Goal: Task Accomplishment & Management: Manage account settings

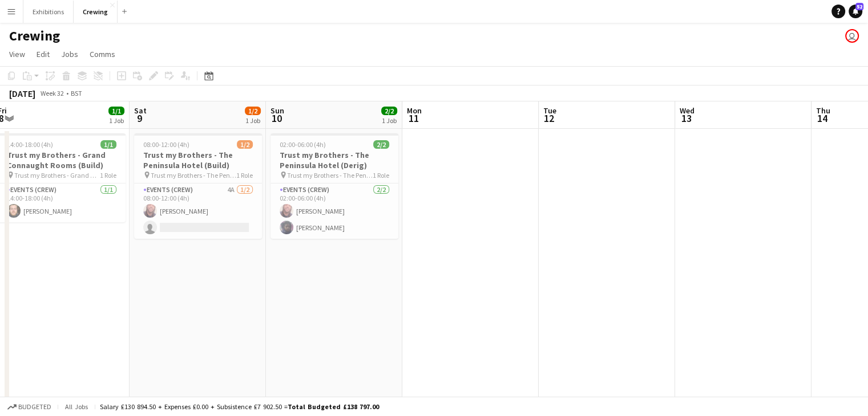
scroll to position [0, 422]
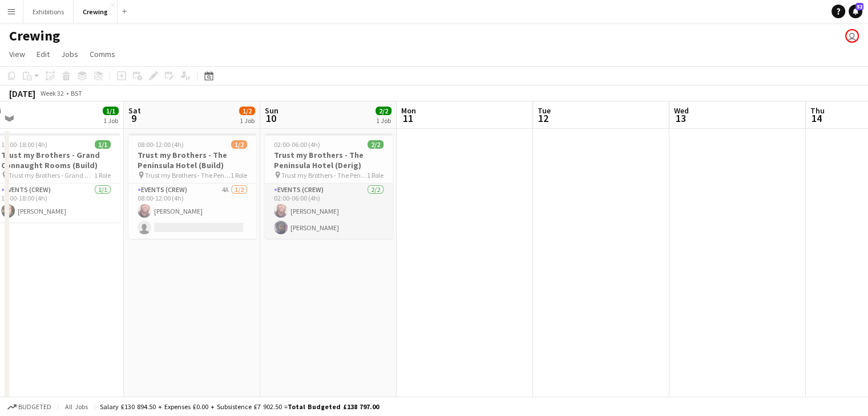
click at [317, 225] on app-card-role "Events (Crew) [DATE] 02:00-06:00 (4h) [PERSON_NAME] [PERSON_NAME]" at bounding box center [329, 211] width 128 height 55
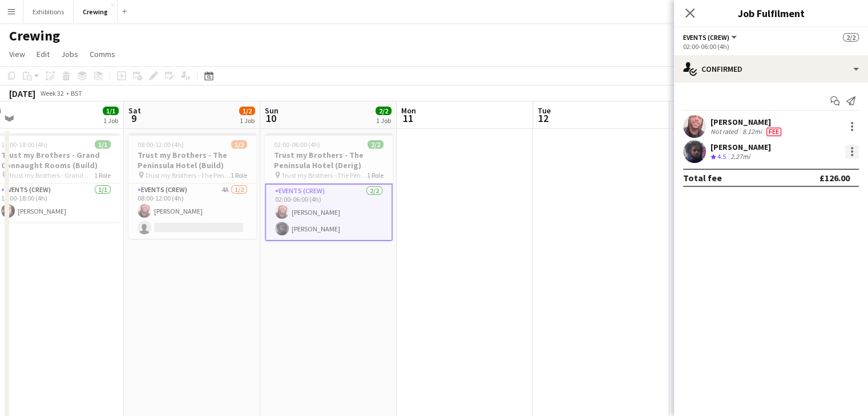
click at [853, 151] on div at bounding box center [852, 152] width 14 height 14
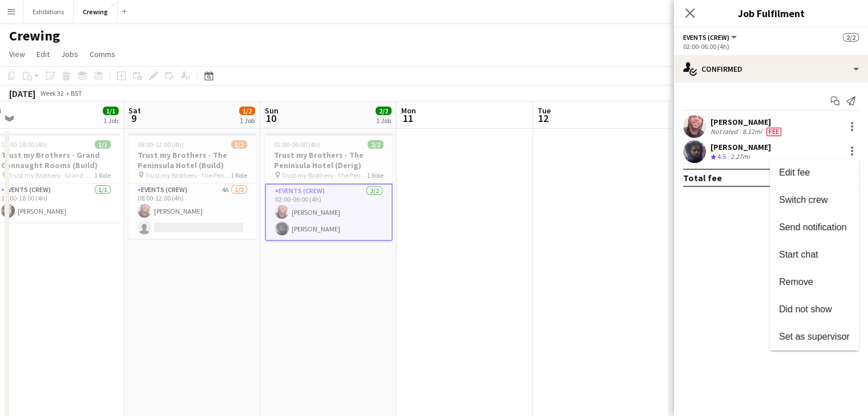
click at [540, 242] on div at bounding box center [434, 208] width 868 height 416
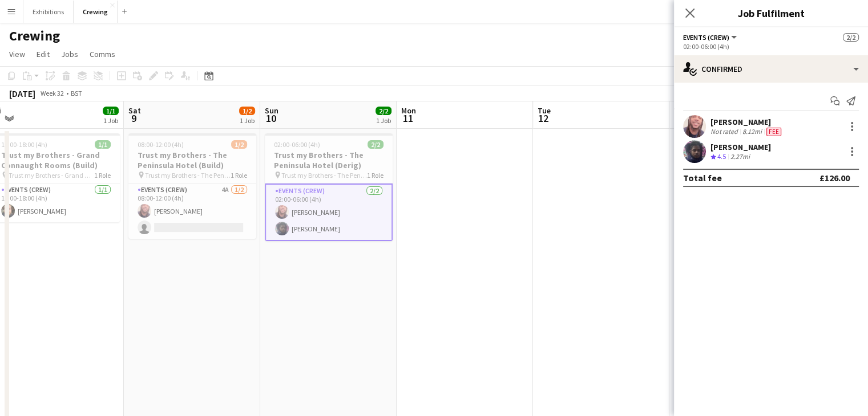
click at [487, 273] on app-date-cell at bounding box center [464, 395] width 136 height 533
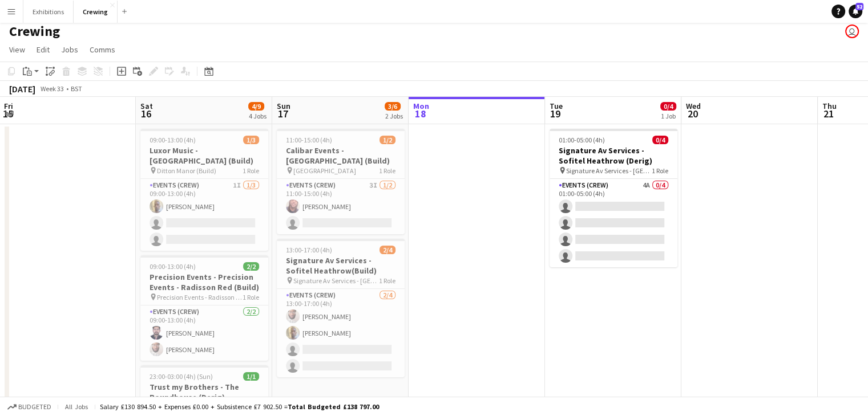
scroll to position [0, 0]
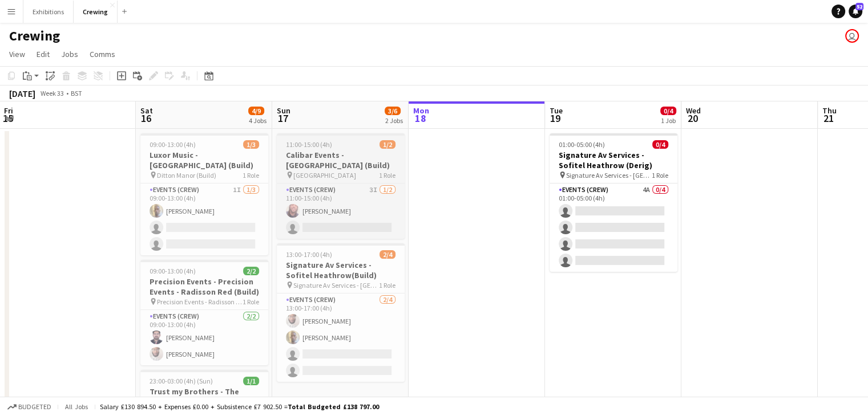
click at [340, 166] on h3 "Calibar Events - [GEOGRAPHIC_DATA] (Build)" at bounding box center [341, 160] width 128 height 21
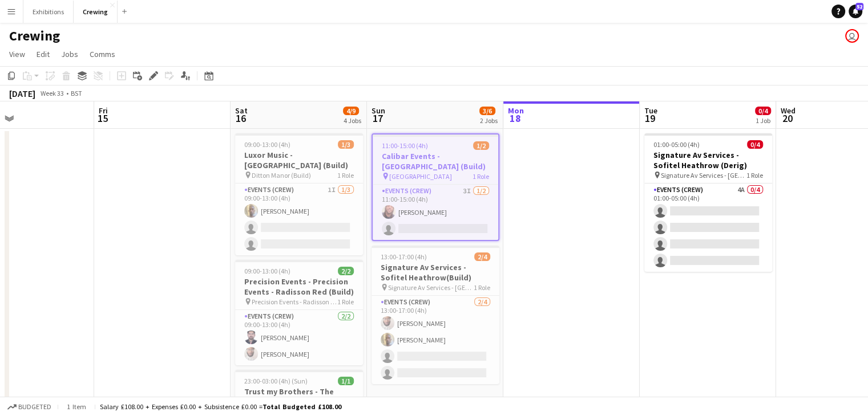
scroll to position [0, 451]
click at [530, 292] on app-date-cell at bounding box center [571, 395] width 136 height 533
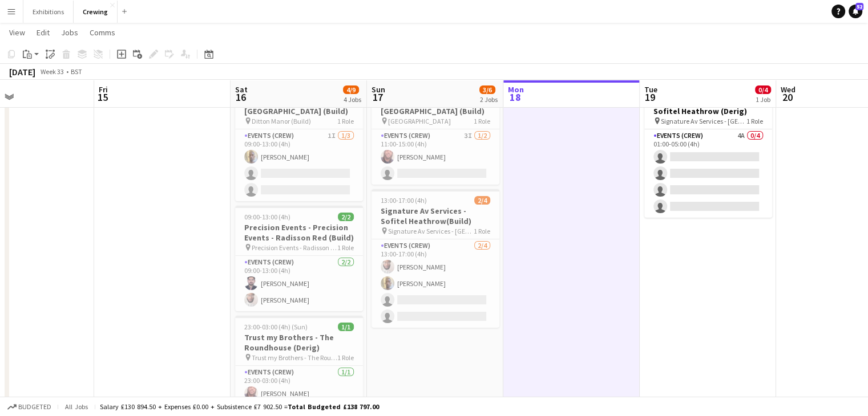
scroll to position [0, 0]
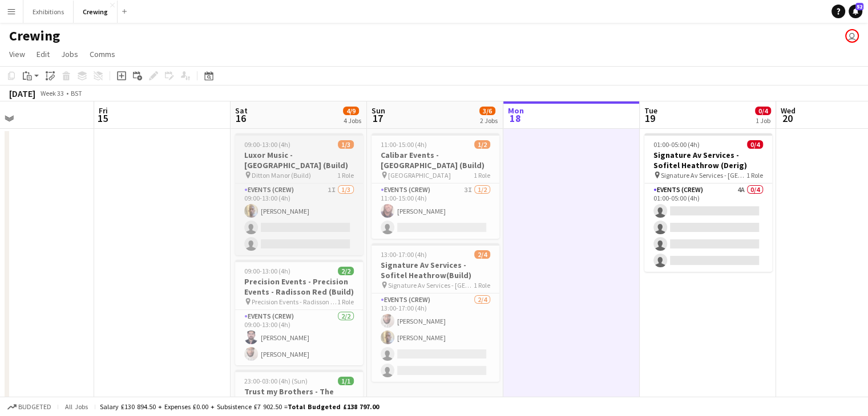
click at [290, 158] on h3 "Luxor Music - [GEOGRAPHIC_DATA] (Build)" at bounding box center [299, 160] width 128 height 21
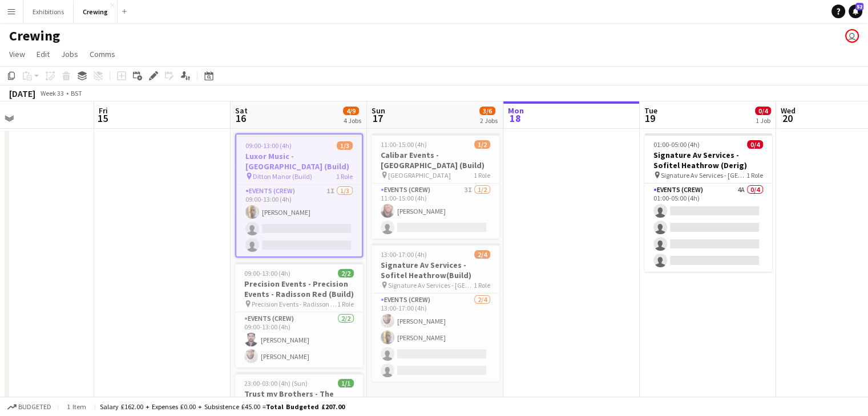
click at [290, 158] on h3 "Luxor Music - [GEOGRAPHIC_DATA] (Build)" at bounding box center [298, 161] width 125 height 21
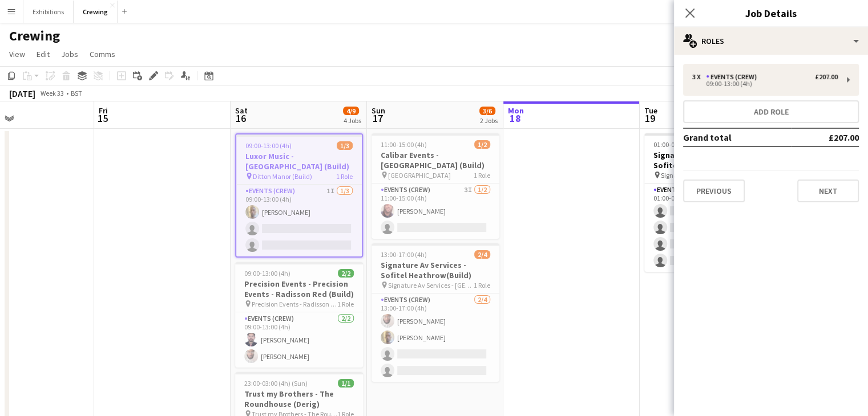
click at [192, 248] on app-date-cell at bounding box center [162, 395] width 136 height 533
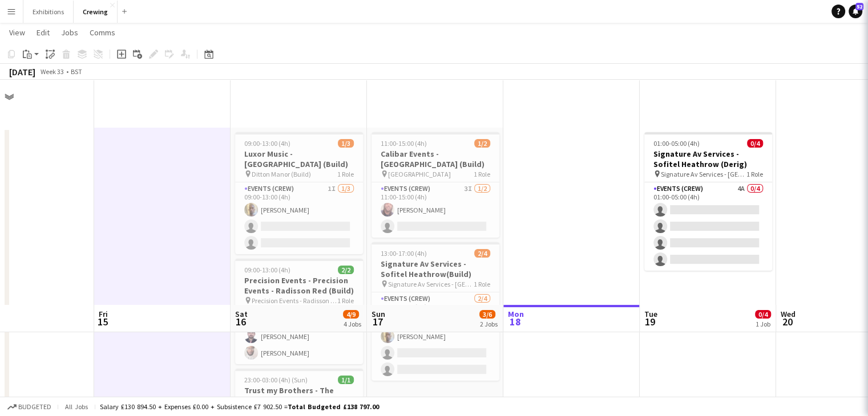
scroll to position [264, 0]
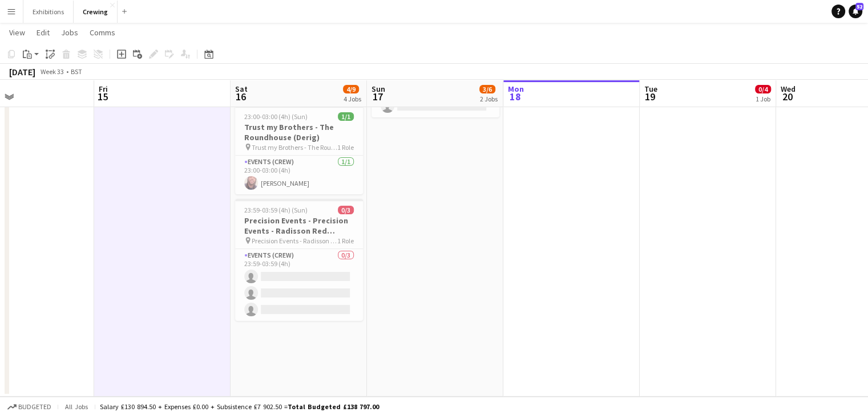
click at [303, 349] on app-date-cell "09:00-13:00 (4h) 1/3 Luxor Music - [GEOGRAPHIC_DATA] (Build) pin Ditton Manor (…" at bounding box center [298, 130] width 136 height 533
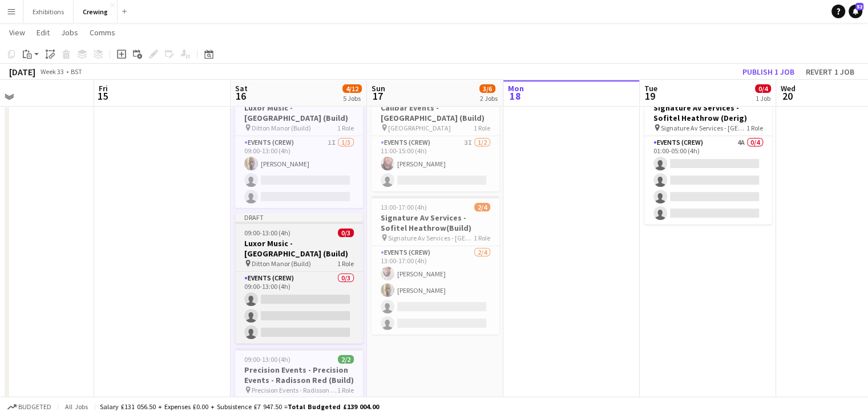
scroll to position [46, 0]
click at [298, 246] on h3 "Luxor Music - [GEOGRAPHIC_DATA] (Build)" at bounding box center [299, 249] width 128 height 21
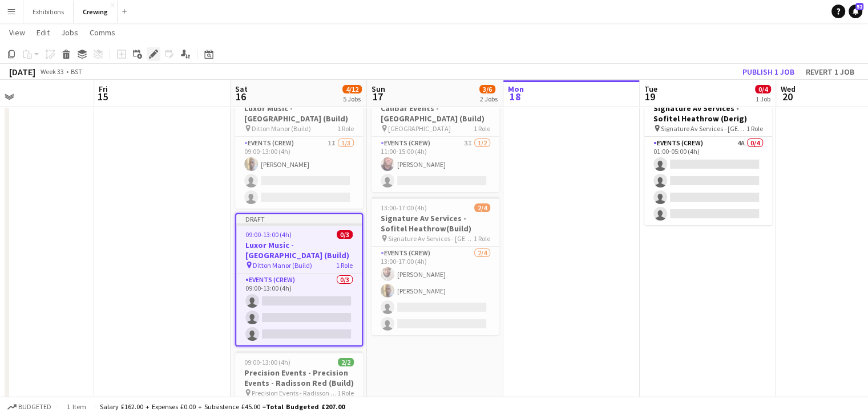
click at [151, 55] on icon at bounding box center [153, 54] width 6 height 6
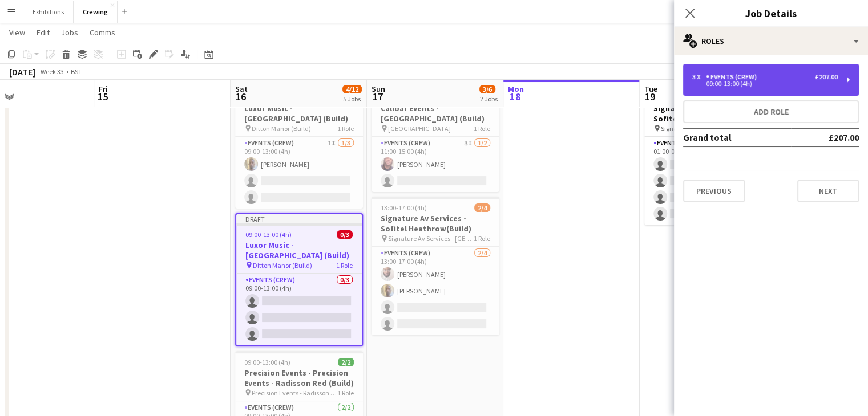
click at [751, 84] on div "09:00-13:00 (4h)" at bounding box center [764, 84] width 145 height 6
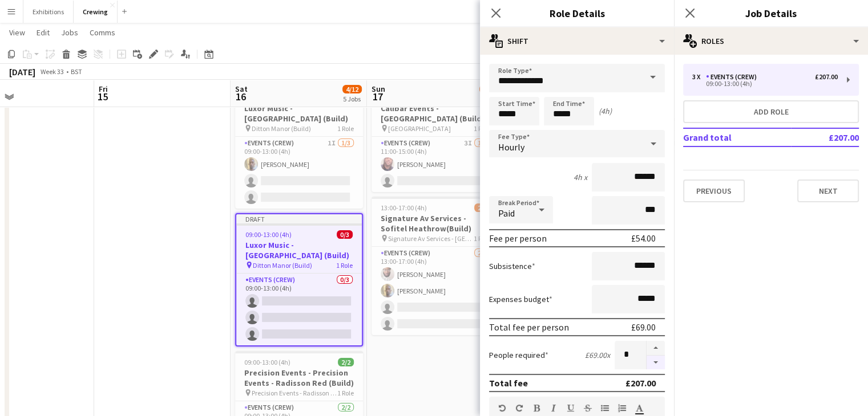
click at [649, 361] on button "button" at bounding box center [655, 363] width 18 height 14
type input "*"
click at [530, 119] on input "*****" at bounding box center [514, 111] width 50 height 29
type input "*****"
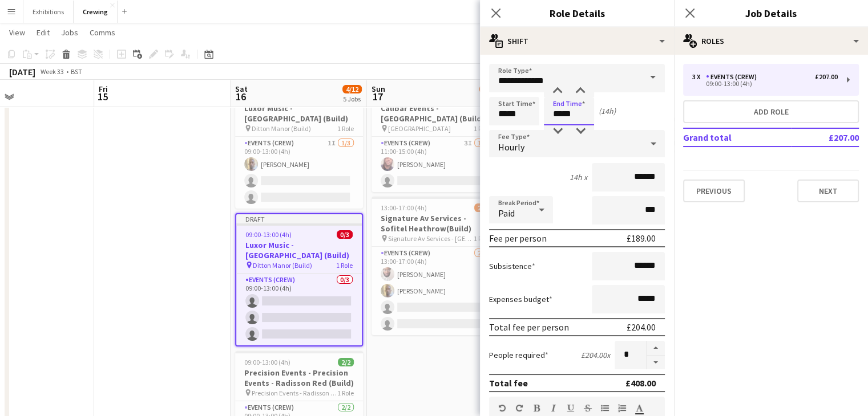
click at [584, 115] on input "*****" at bounding box center [569, 111] width 50 height 29
type input "*****"
click at [807, 188] on button "Next" at bounding box center [828, 191] width 62 height 23
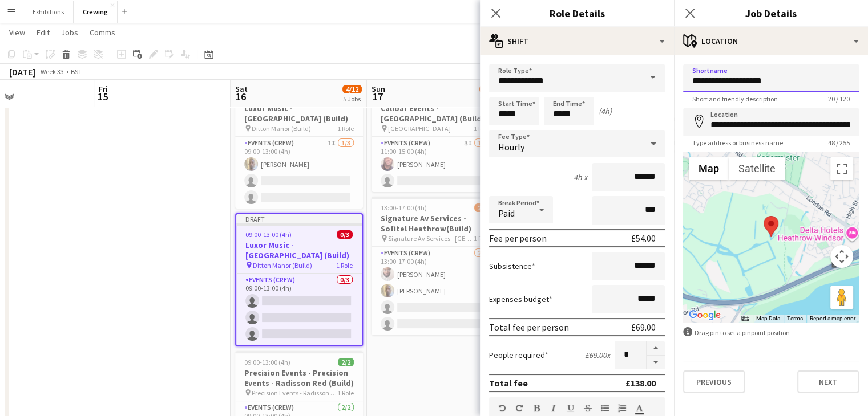
click at [765, 85] on input "**********" at bounding box center [771, 78] width 176 height 29
type input "**********"
click at [817, 377] on button "Next" at bounding box center [828, 382] width 62 height 23
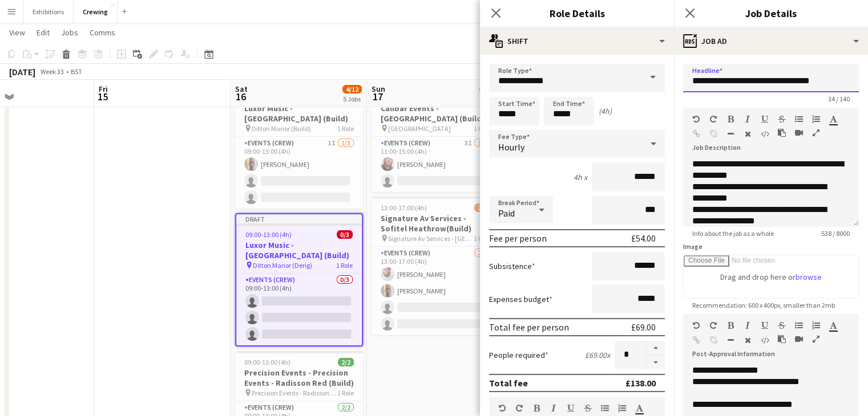
click at [817, 82] on input "**********" at bounding box center [771, 78] width 176 height 29
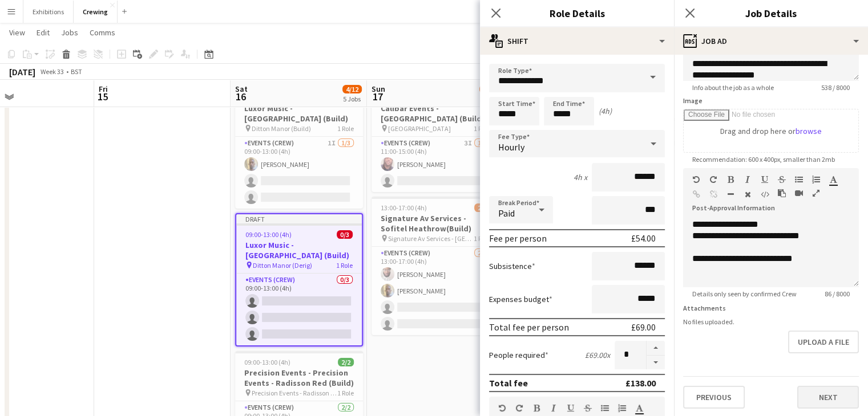
type input "**********"
click at [824, 396] on button "Next" at bounding box center [828, 397] width 62 height 23
type input "*******"
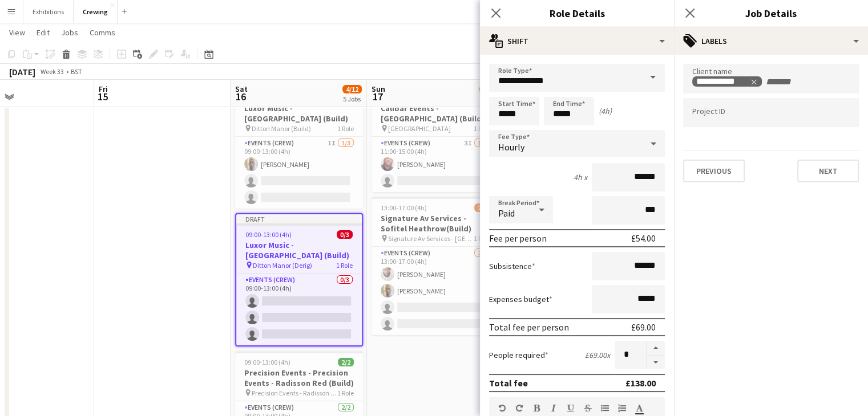
scroll to position [0, 0]
click at [816, 176] on button "Next" at bounding box center [828, 171] width 62 height 23
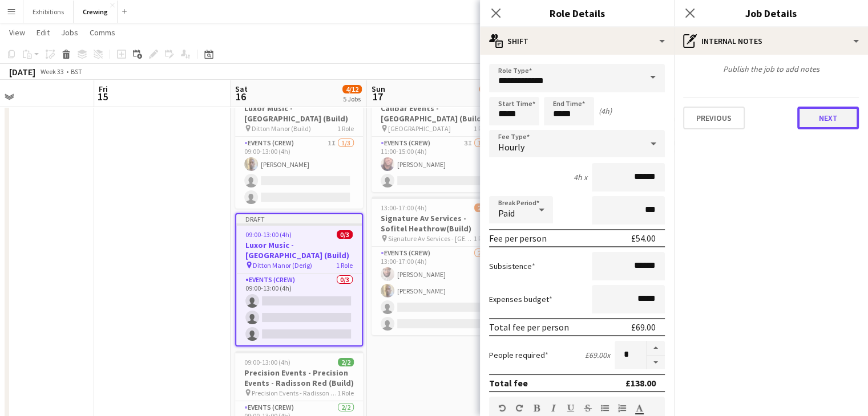
click at [818, 125] on button "Next" at bounding box center [828, 118] width 62 height 23
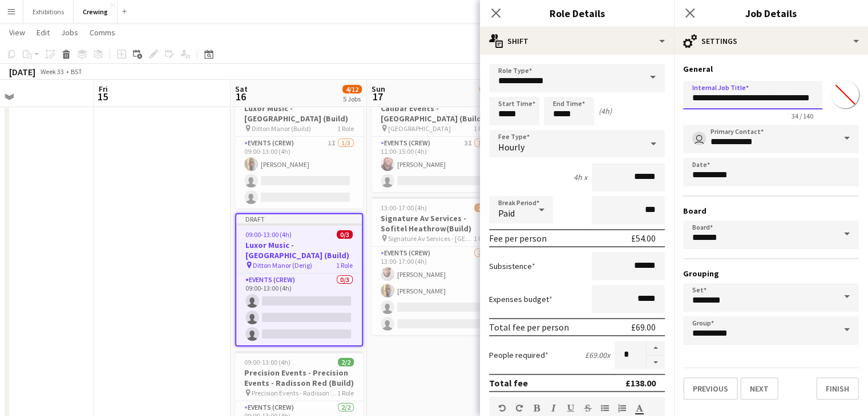
click at [801, 100] on input "**********" at bounding box center [752, 95] width 139 height 29
click at [809, 100] on input "**********" at bounding box center [752, 95] width 139 height 29
type input "**********"
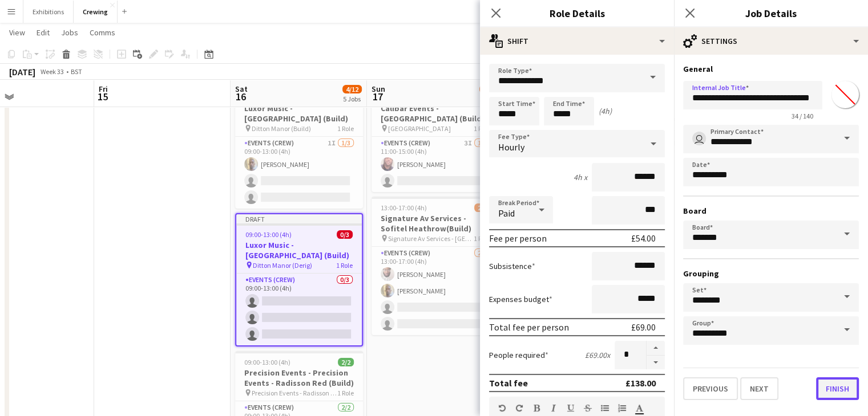
scroll to position [0, 0]
click at [832, 379] on button "Finish" at bounding box center [837, 389] width 43 height 23
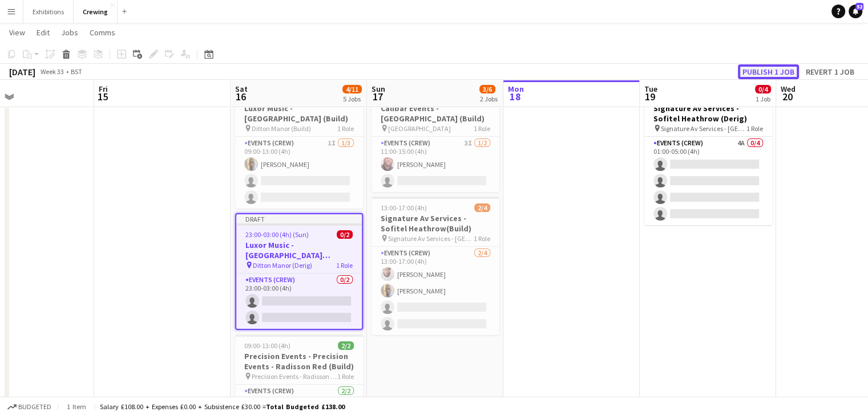
click at [771, 69] on button "Publish 1 job" at bounding box center [768, 71] width 61 height 15
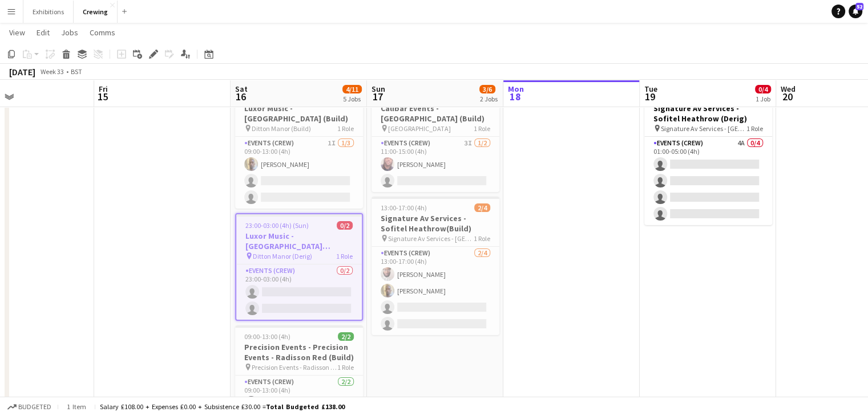
click at [616, 297] on app-date-cell at bounding box center [571, 379] width 136 height 594
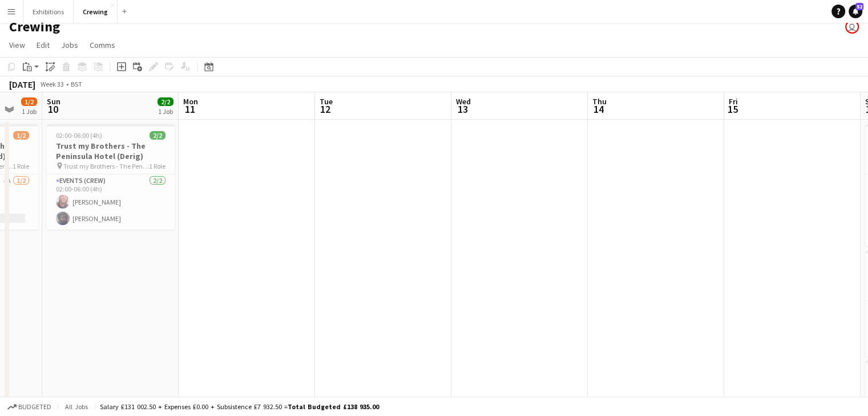
scroll to position [0, 362]
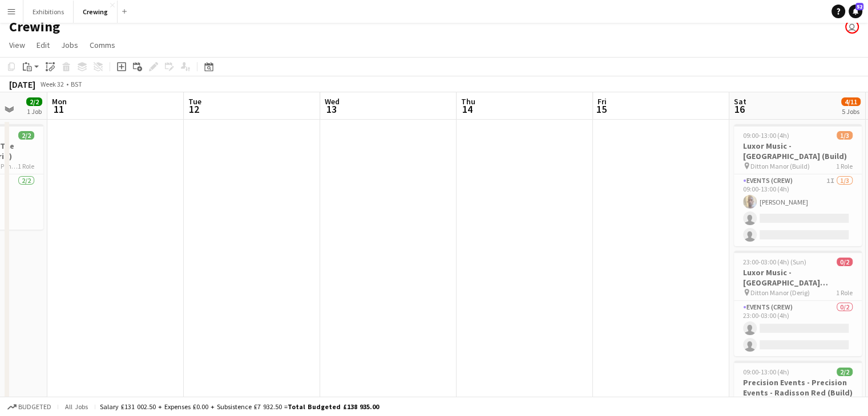
click at [7, 14] on app-icon "Menu" at bounding box center [11, 11] width 9 height 9
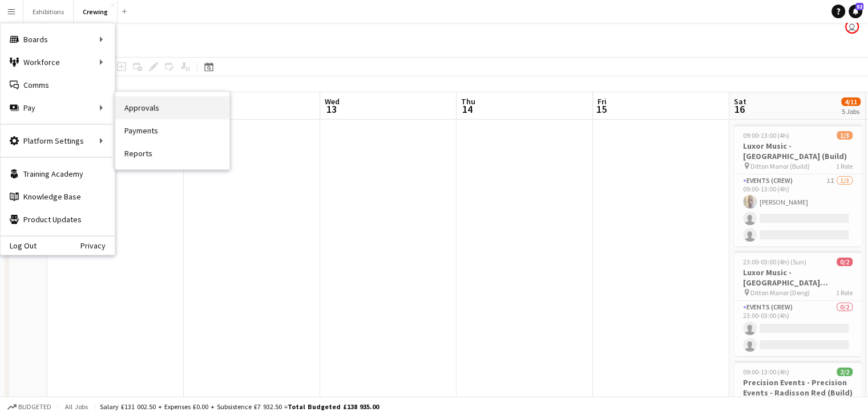
click at [158, 108] on link "Approvals" at bounding box center [172, 107] width 114 height 23
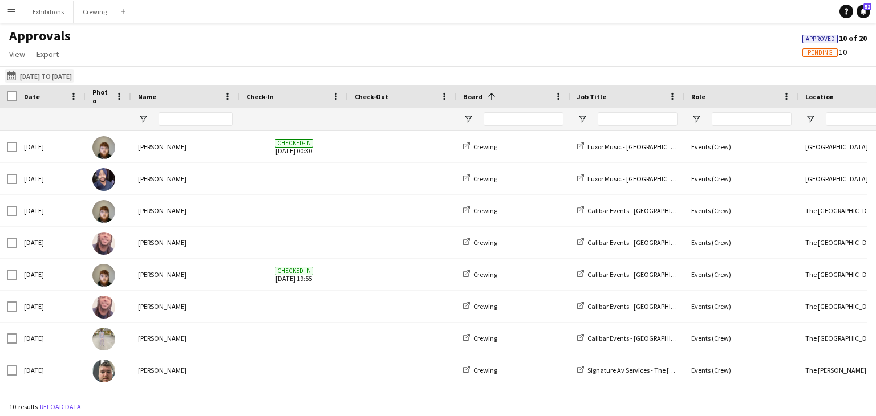
click at [64, 76] on button "[DATE] to [DATE] [DATE] to [DATE]" at bounding box center [40, 76] width 70 height 14
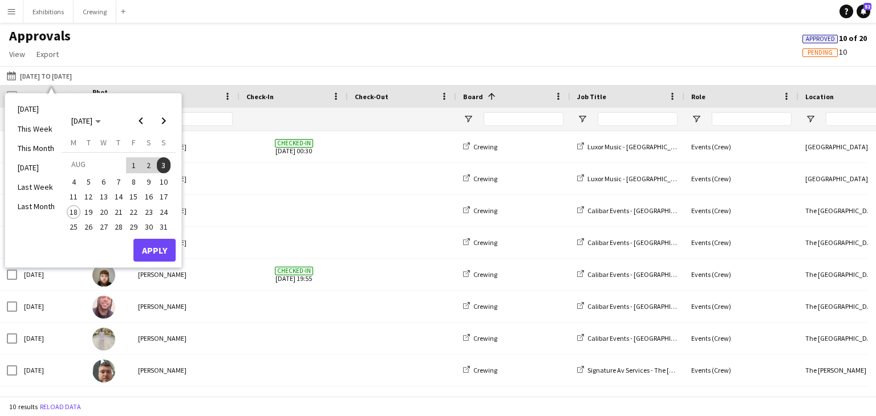
click at [76, 176] on span "4" at bounding box center [74, 182] width 14 height 14
click at [163, 192] on span "17" at bounding box center [164, 198] width 14 height 14
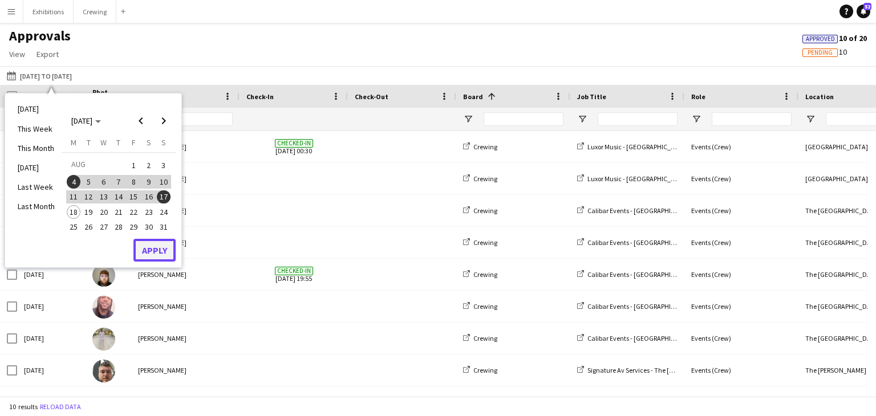
click at [157, 246] on button "Apply" at bounding box center [154, 250] width 42 height 23
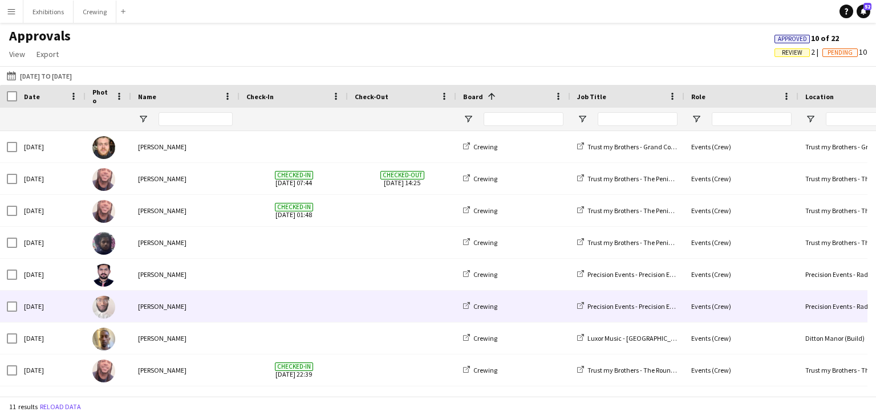
scroll to position [95, 0]
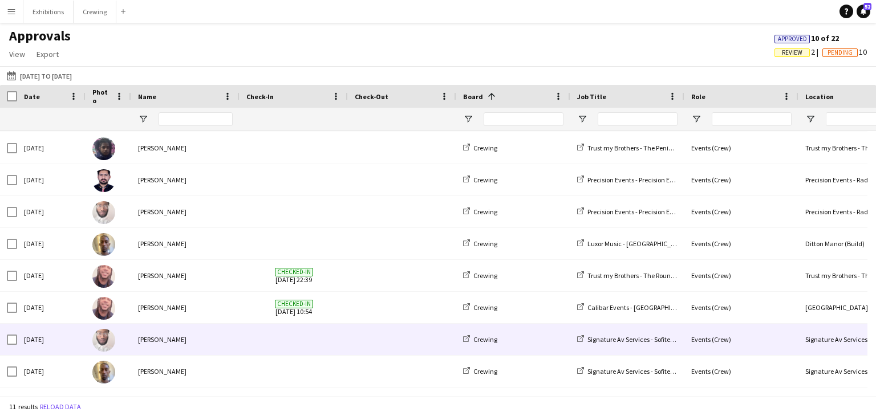
click at [209, 338] on div "[PERSON_NAME]" at bounding box center [185, 339] width 108 height 31
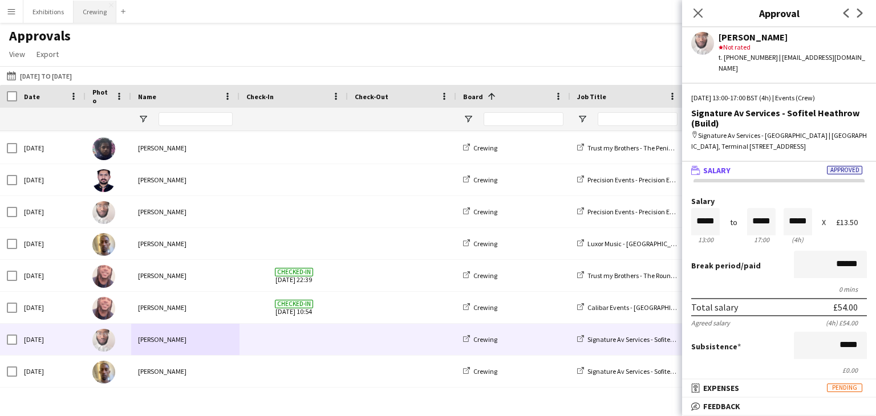
click at [87, 13] on button "Crewing Close" at bounding box center [95, 12] width 43 height 22
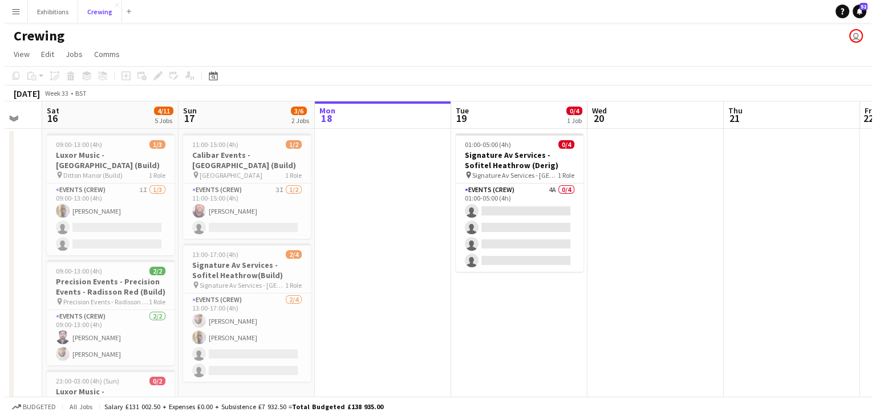
scroll to position [0, 363]
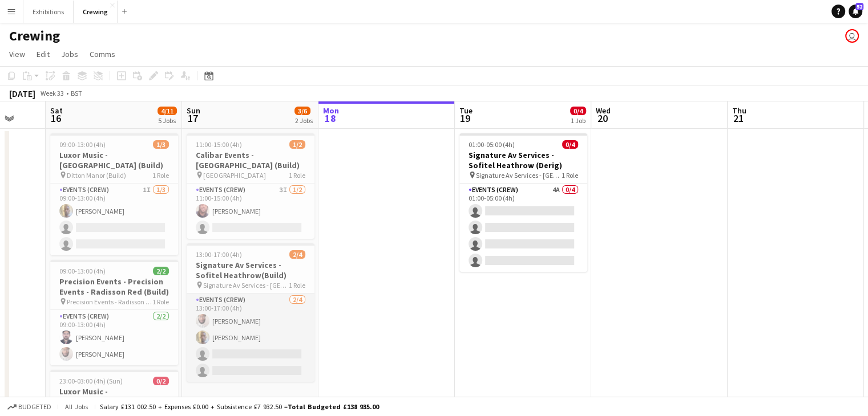
click at [237, 319] on app-card-role "Events (Crew) [DATE] 13:00-17:00 (4h) [PERSON_NAME] [PERSON_NAME] single-neutra…" at bounding box center [251, 338] width 128 height 88
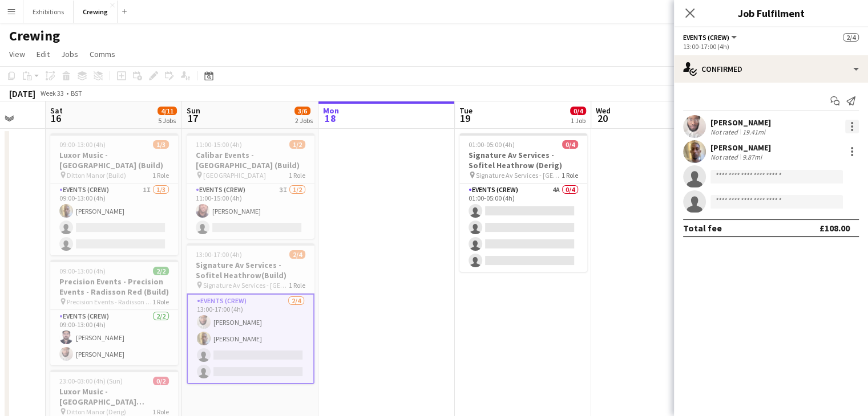
click at [850, 128] on div at bounding box center [852, 127] width 14 height 14
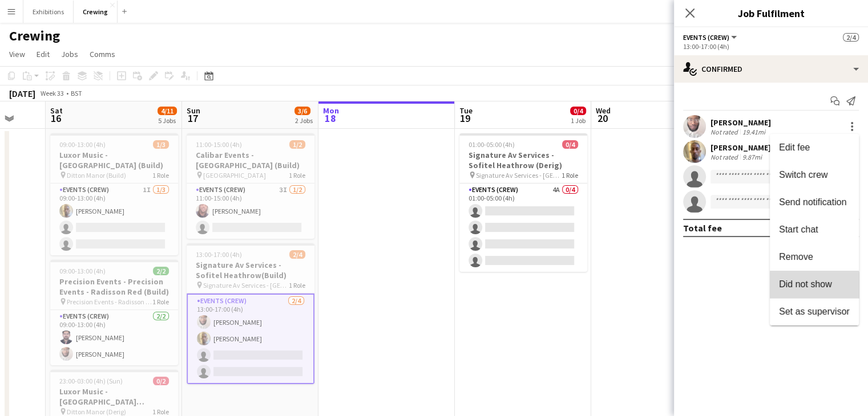
click at [814, 293] on button "Did not show" at bounding box center [813, 284] width 89 height 27
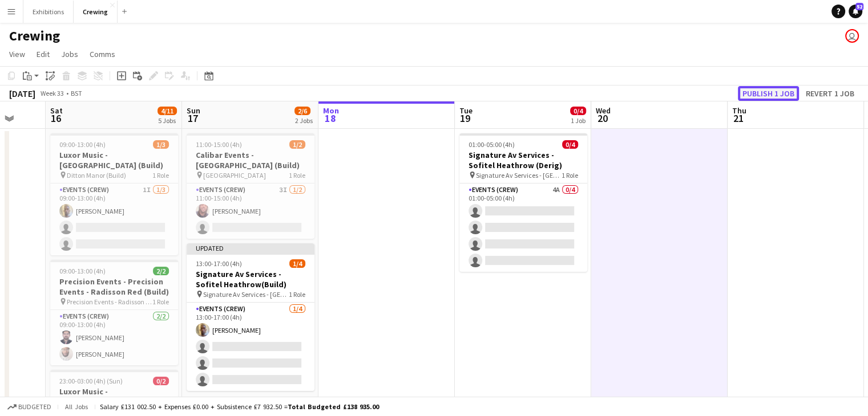
click at [765, 92] on button "Publish 1 job" at bounding box center [768, 93] width 61 height 15
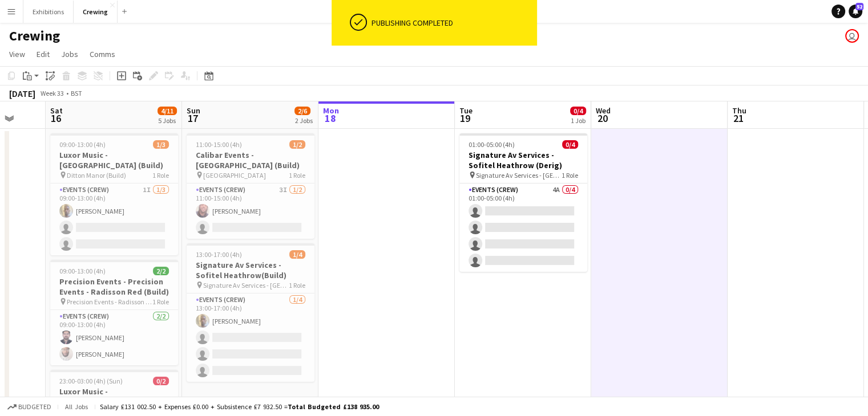
click at [14, 7] on app-icon "Menu" at bounding box center [11, 11] width 9 height 9
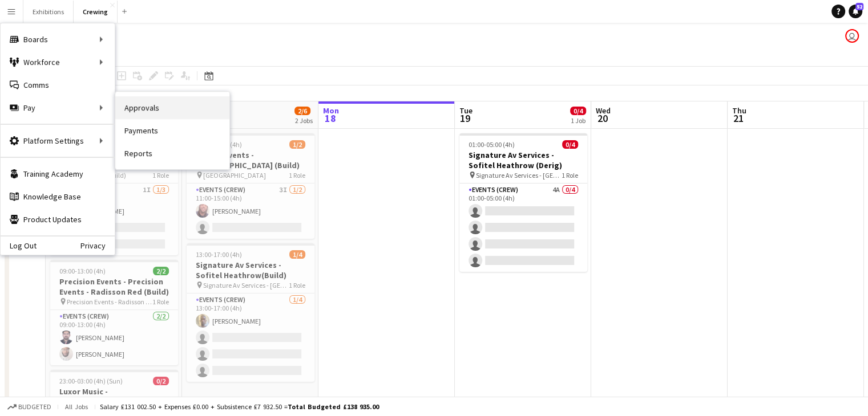
click at [161, 103] on link "Approvals" at bounding box center [172, 107] width 114 height 23
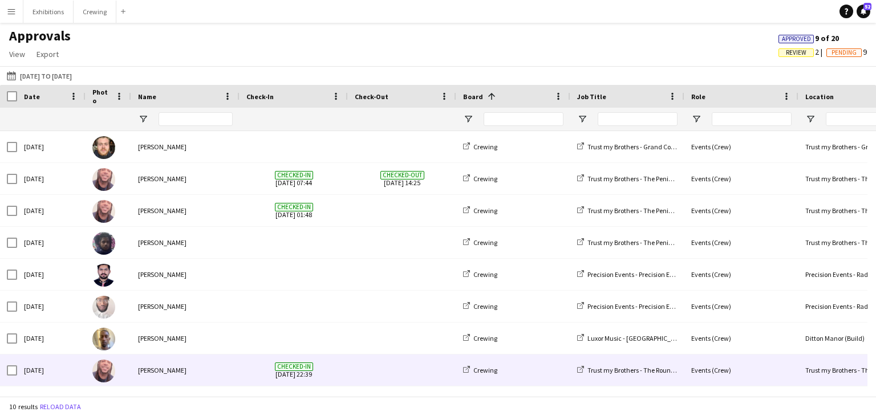
scroll to position [63, 0]
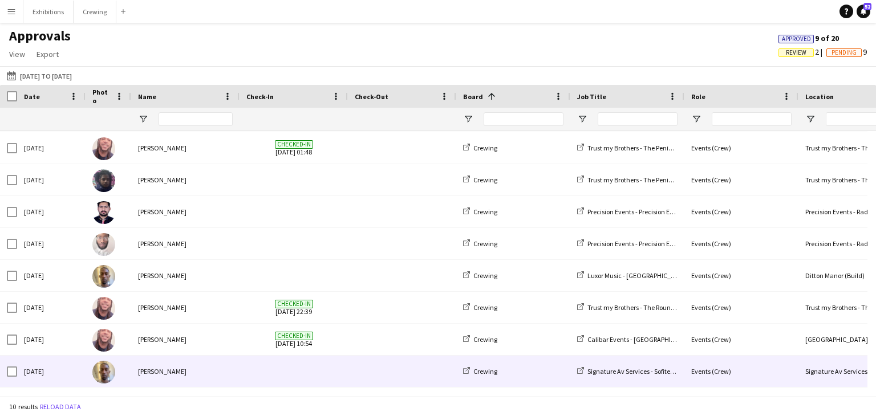
click at [217, 370] on div "[PERSON_NAME]" at bounding box center [185, 371] width 108 height 31
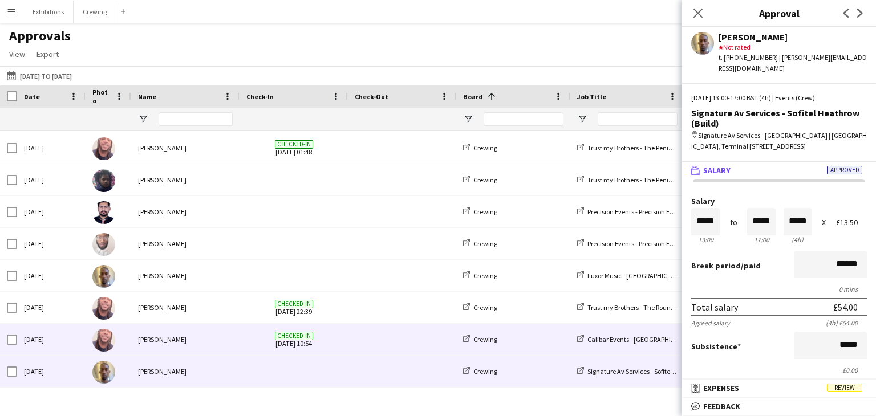
click at [199, 340] on div "[PERSON_NAME]" at bounding box center [185, 339] width 108 height 31
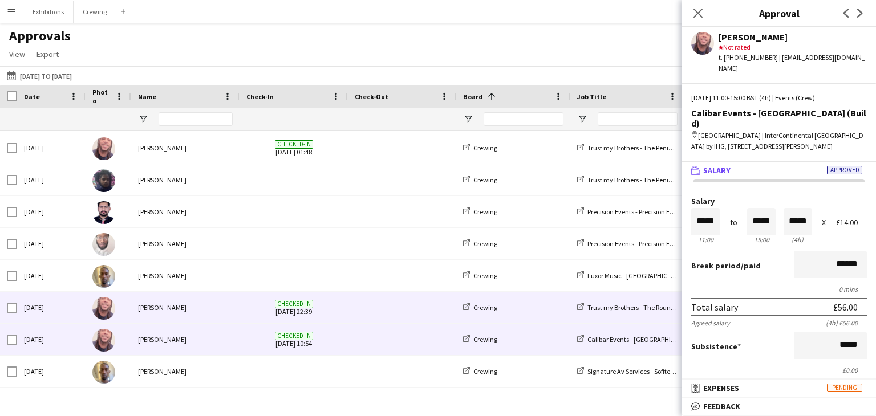
click at [168, 307] on div "[PERSON_NAME]" at bounding box center [185, 307] width 108 height 31
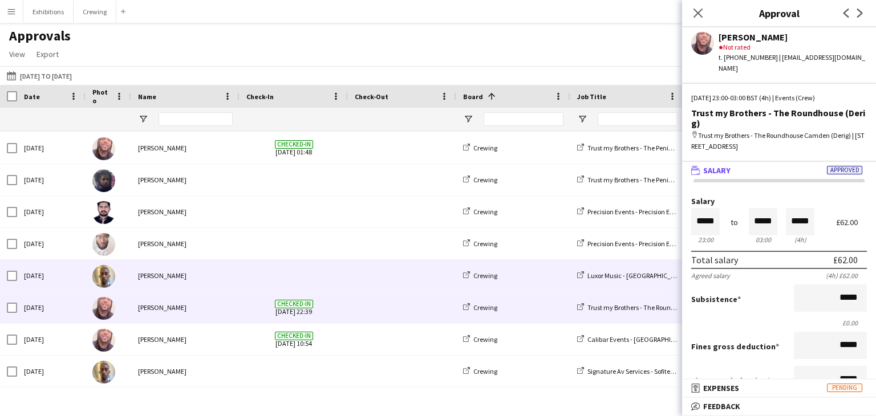
click at [197, 270] on div "[PERSON_NAME]" at bounding box center [185, 275] width 108 height 31
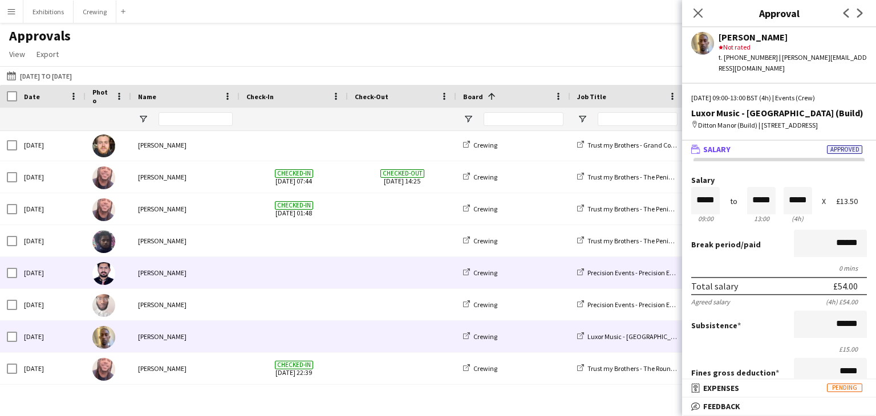
scroll to position [0, 0]
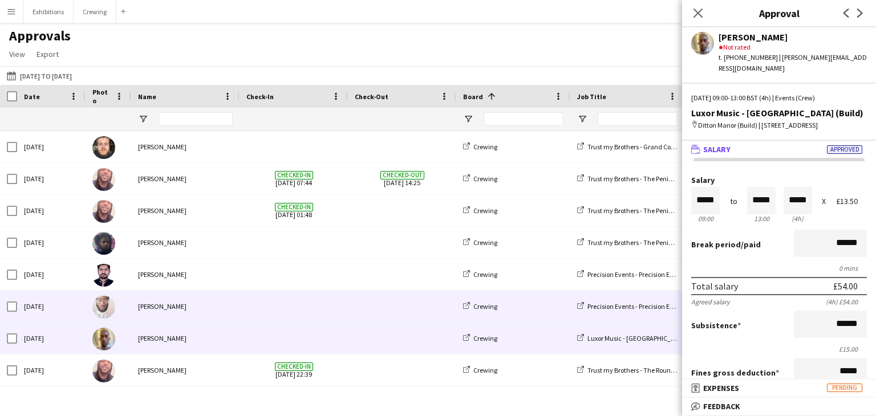
click at [226, 302] on div "[PERSON_NAME]" at bounding box center [185, 306] width 108 height 31
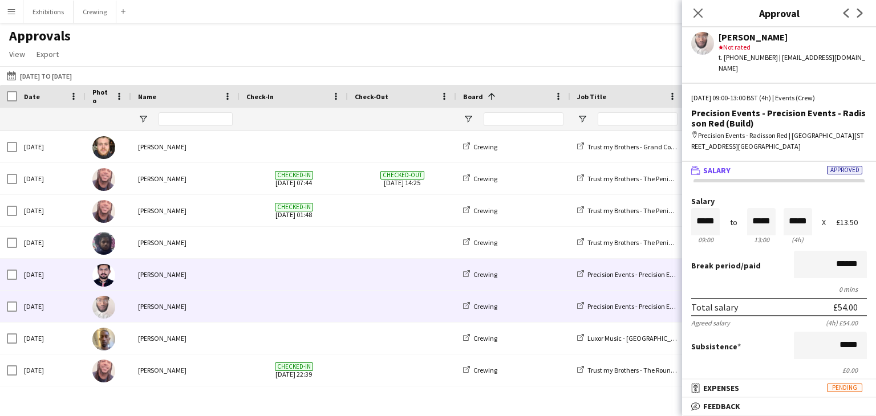
click at [230, 280] on div "[PERSON_NAME]" at bounding box center [185, 274] width 108 height 31
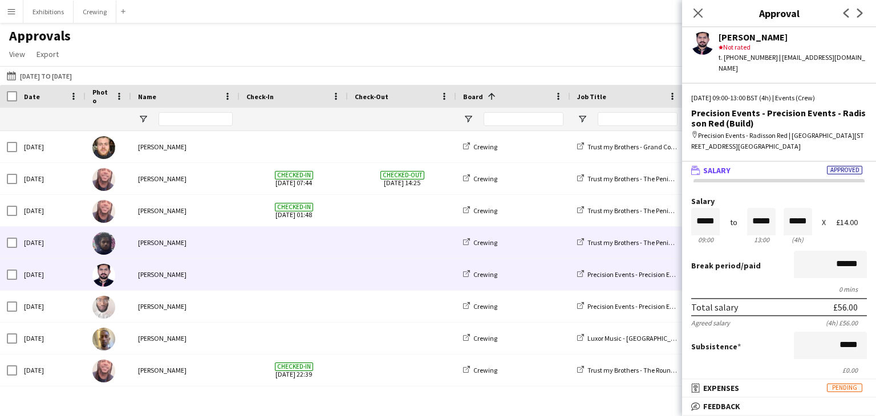
click at [281, 231] on span at bounding box center [293, 242] width 95 height 31
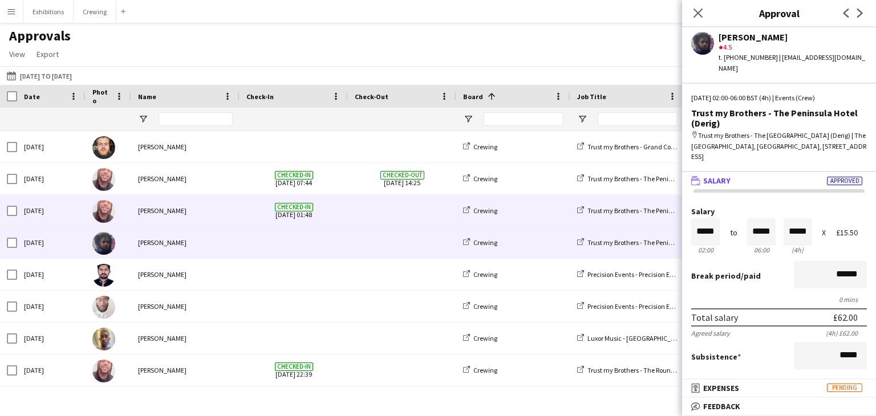
click at [201, 207] on div "[PERSON_NAME]" at bounding box center [185, 210] width 108 height 31
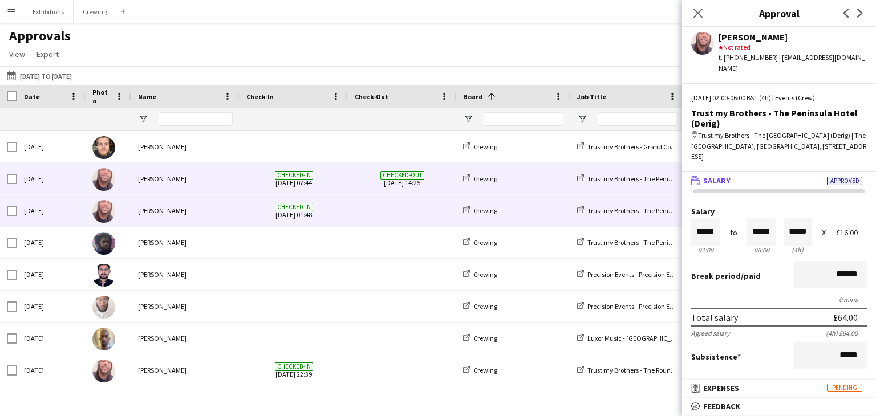
click at [191, 187] on div "[PERSON_NAME]" at bounding box center [185, 178] width 108 height 31
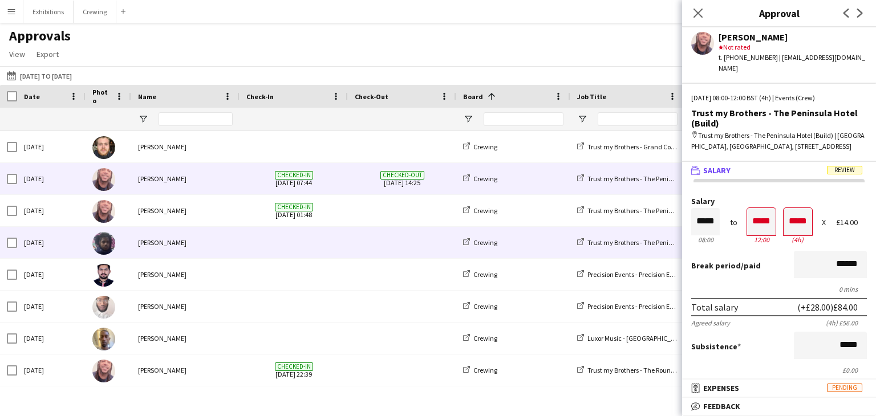
scroll to position [63, 0]
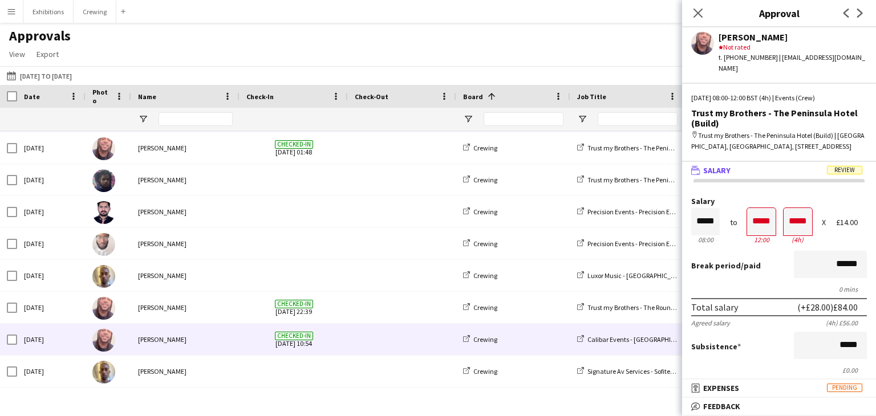
click at [222, 340] on div "[PERSON_NAME]" at bounding box center [185, 339] width 108 height 31
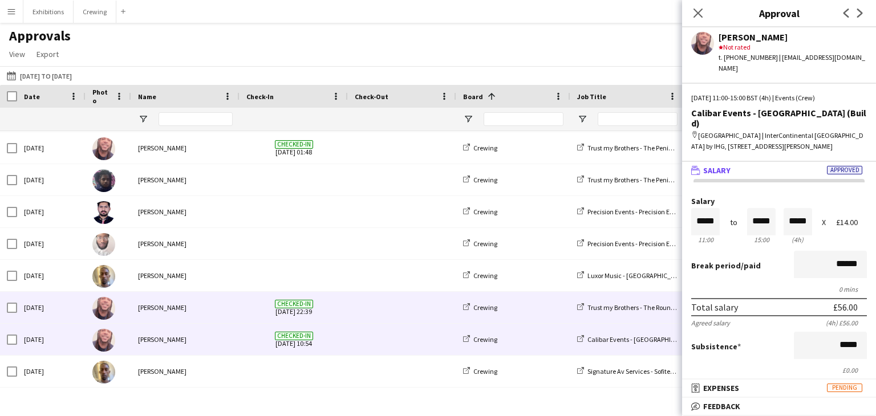
click at [200, 301] on div "[PERSON_NAME]" at bounding box center [185, 307] width 108 height 31
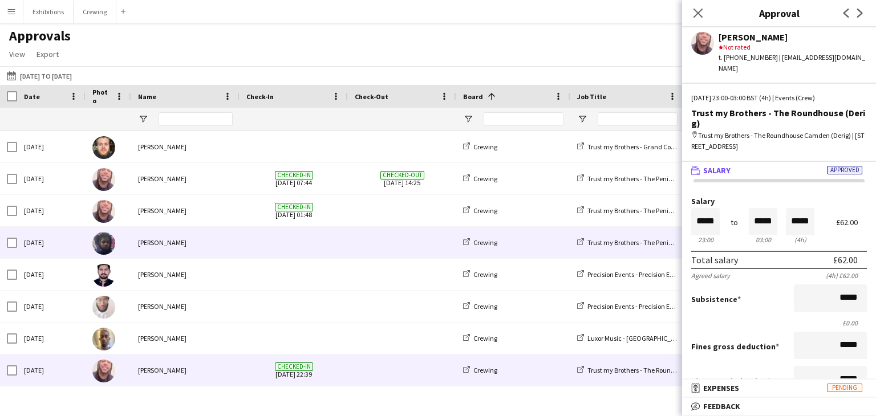
scroll to position [0, 0]
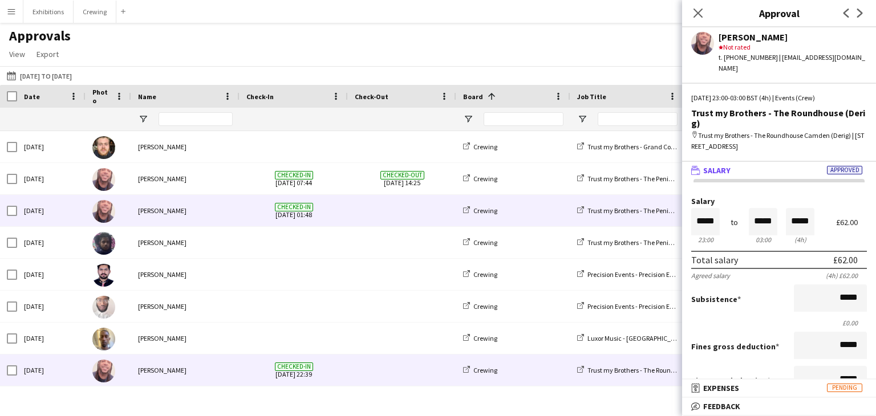
click at [201, 217] on div "[PERSON_NAME]" at bounding box center [185, 210] width 108 height 31
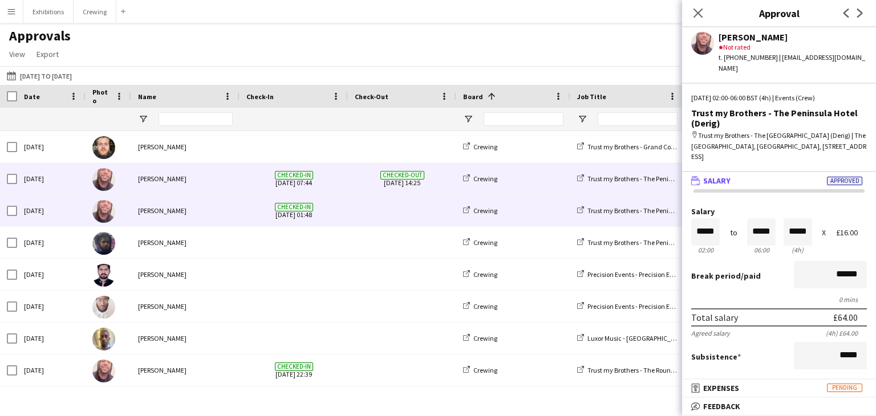
click at [211, 167] on div "[PERSON_NAME]" at bounding box center [185, 178] width 108 height 31
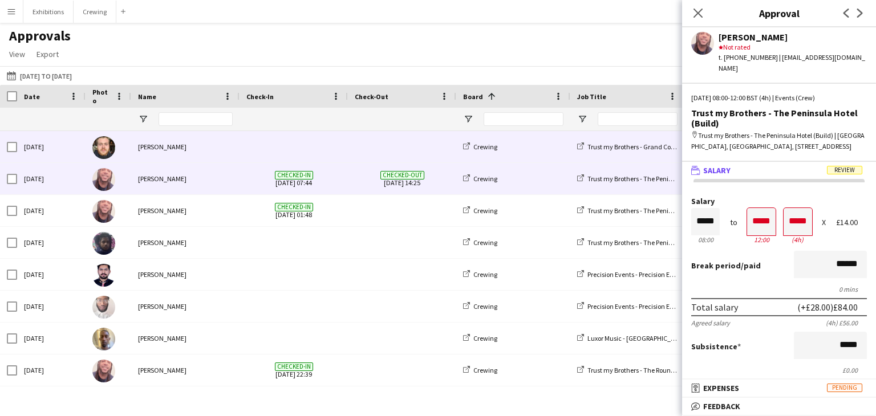
click at [231, 162] on div "[PERSON_NAME]" at bounding box center [185, 146] width 108 height 31
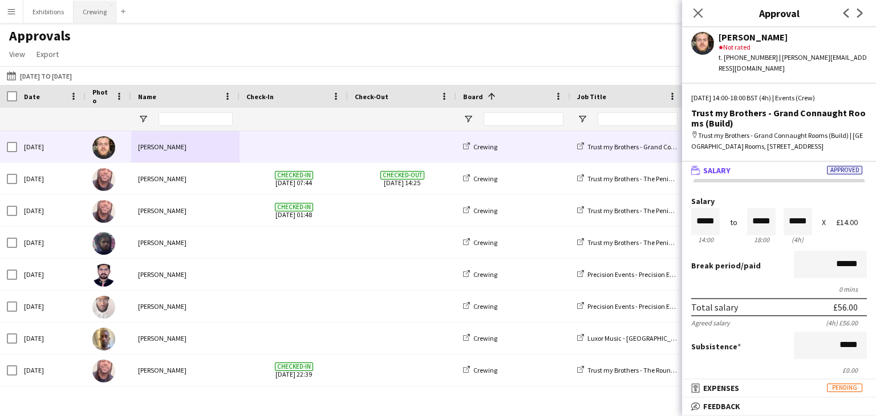
click at [82, 10] on button "Crewing Close" at bounding box center [95, 12] width 43 height 22
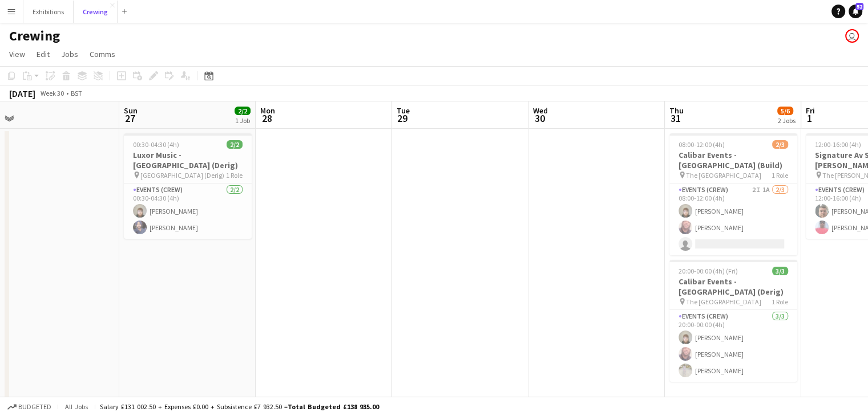
scroll to position [0, 283]
